Goal: Transaction & Acquisition: Purchase product/service

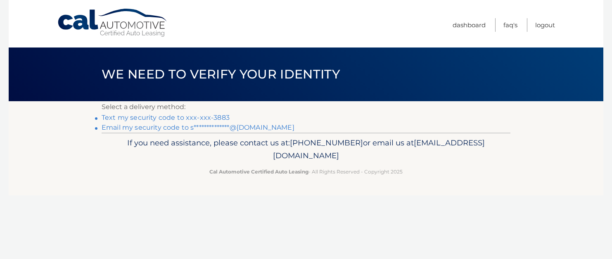
click at [204, 119] on link "Text my security code to xxx-xxx-3883" at bounding box center [166, 118] width 128 height 8
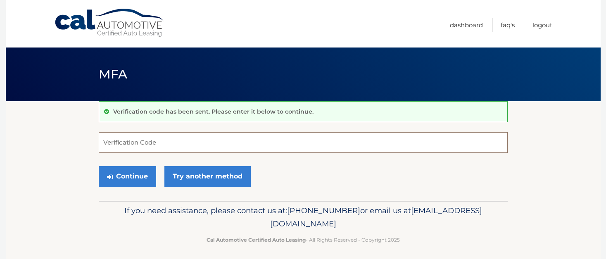
click at [199, 139] on input "Verification Code" at bounding box center [303, 142] width 409 height 21
click at [194, 140] on input "Verification Code" at bounding box center [303, 142] width 409 height 21
type input "795439"
click at [117, 176] on button "Continue" at bounding box center [127, 176] width 57 height 21
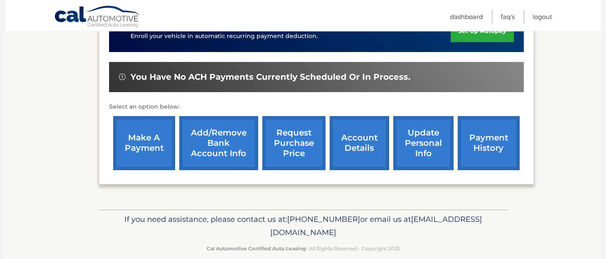
scroll to position [293, 0]
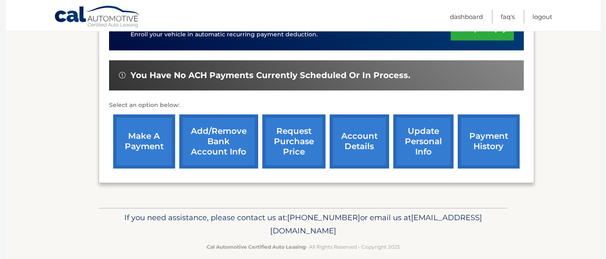
click at [154, 127] on link "make a payment" at bounding box center [144, 141] width 62 height 54
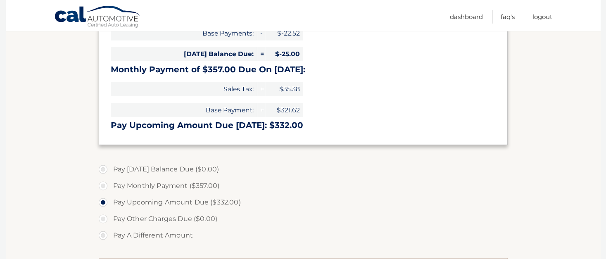
scroll to position [193, 0]
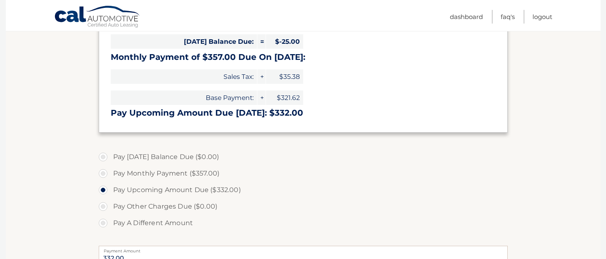
click at [156, 175] on label "Pay Monthly Payment ($357.00)" at bounding box center [303, 173] width 409 height 17
click at [110, 175] on input "Pay Monthly Payment ($357.00)" at bounding box center [106, 171] width 8 height 13
radio input "true"
type input "357.00"
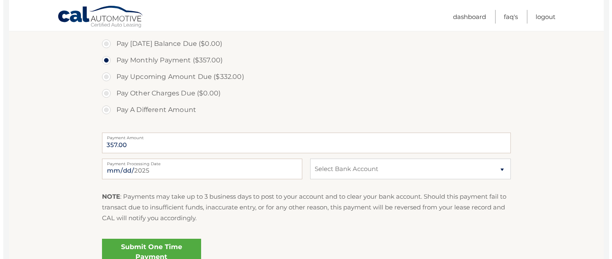
scroll to position [313, 0]
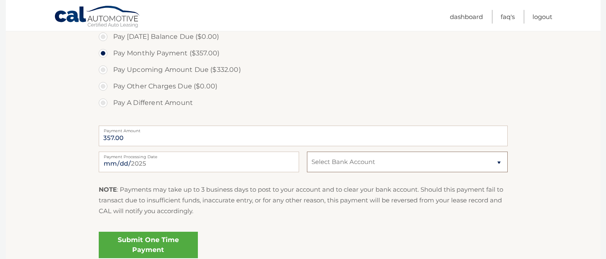
click at [386, 168] on select "Select Bank Account Checking TRUIST BANK *****0296 Checking PHILA POLICE &amp; …" at bounding box center [407, 162] width 200 height 21
select select "NGY3MWQ0ZjctMjExNi00Y2RiLWFjMTUtNWNiMWZhNWRjZjBh"
click at [160, 246] on link "Submit One Time Payment" at bounding box center [148, 245] width 99 height 26
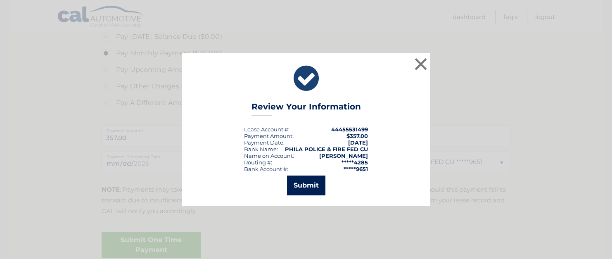
click at [296, 181] on button "Submit" at bounding box center [306, 185] width 38 height 20
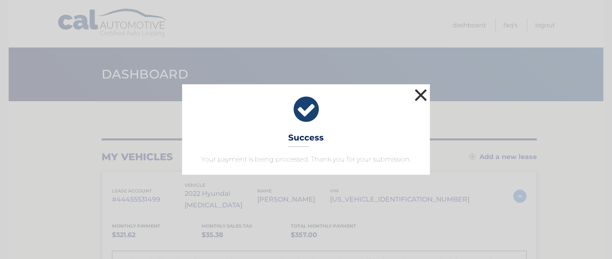
click at [423, 91] on button "×" at bounding box center [420, 95] width 17 height 17
